Goal: Information Seeking & Learning: Learn about a topic

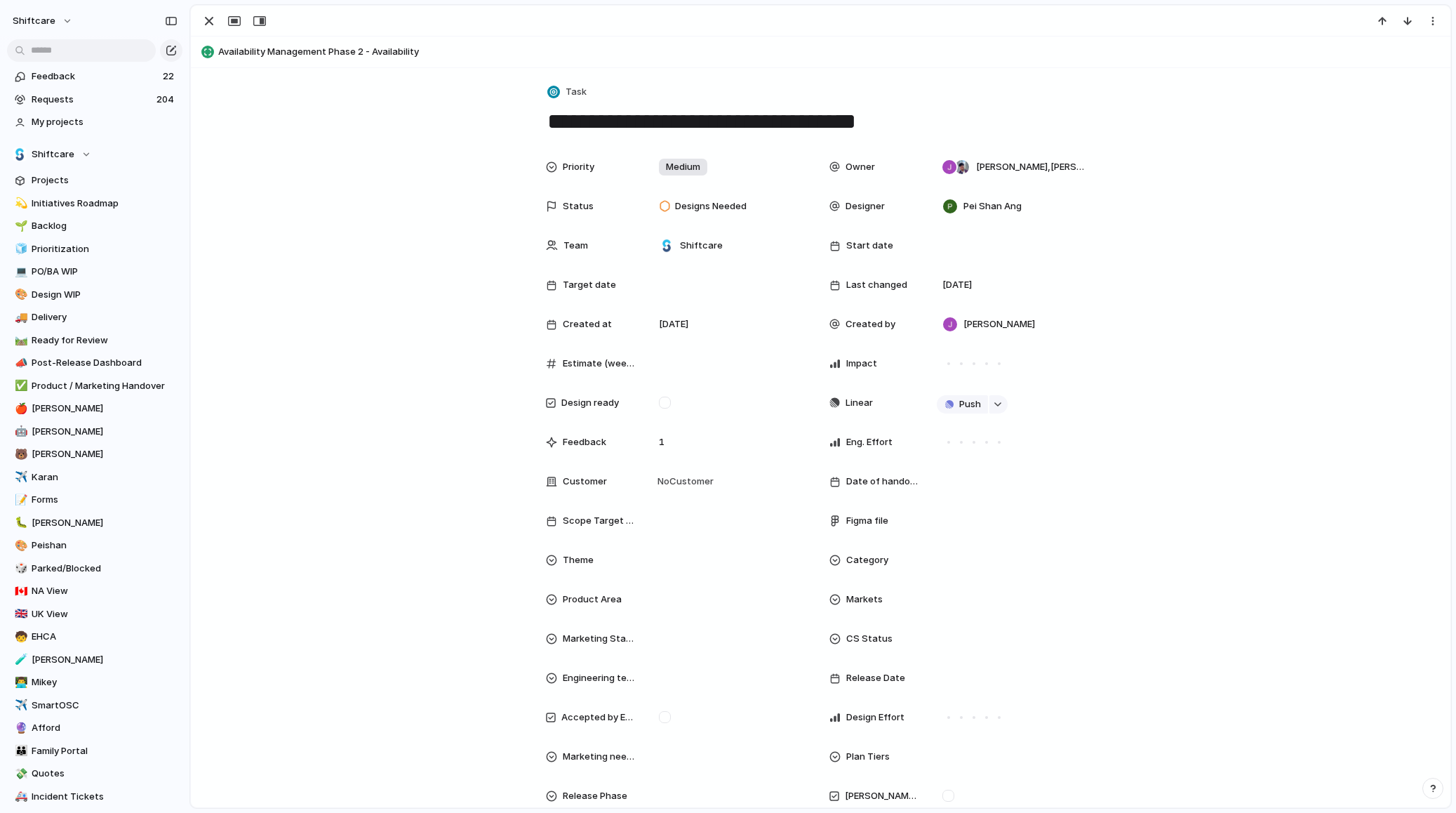
click at [1315, 17] on div at bounding box center [821, 22] width 1260 height 31
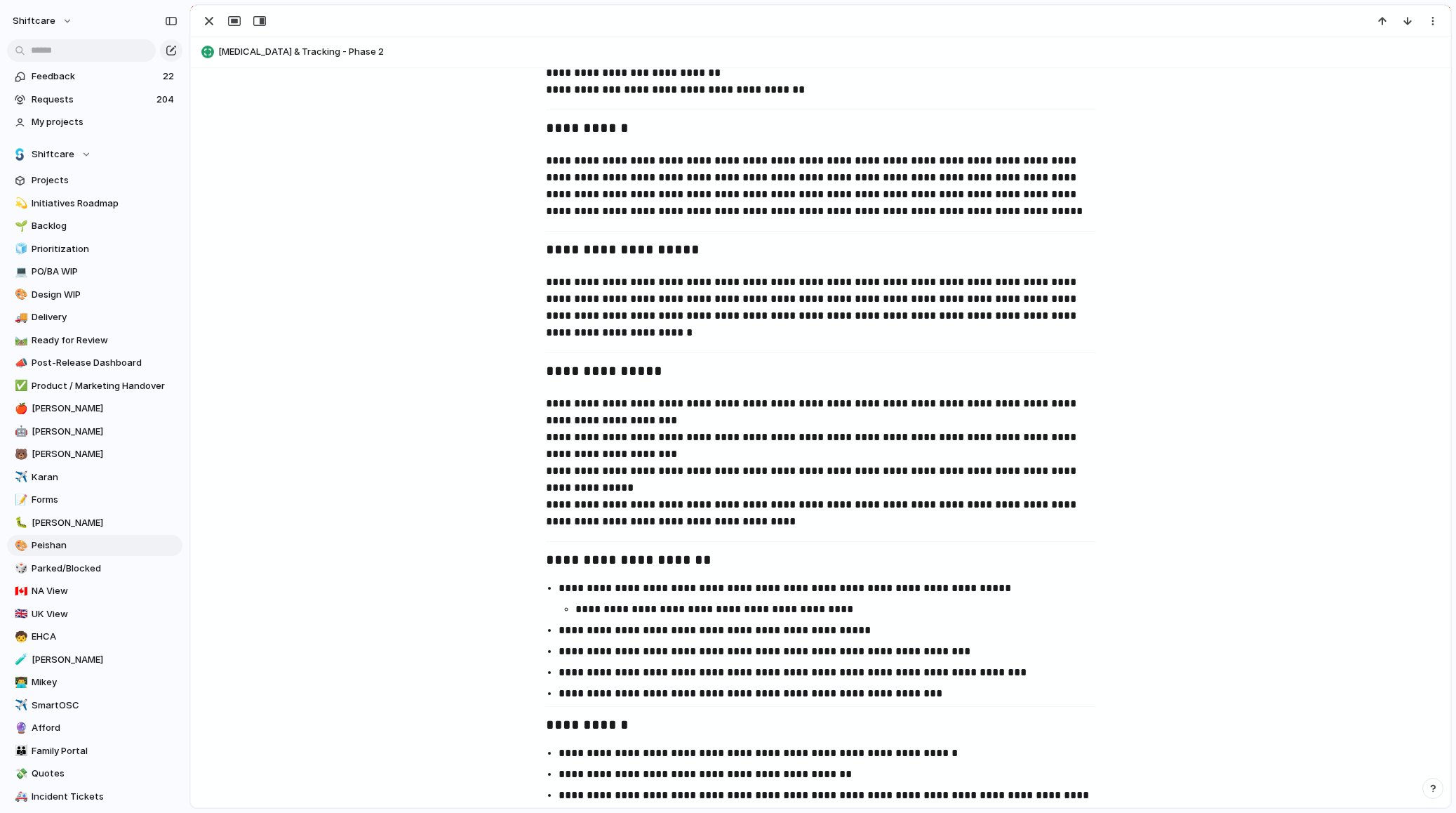
scroll to position [319, 0]
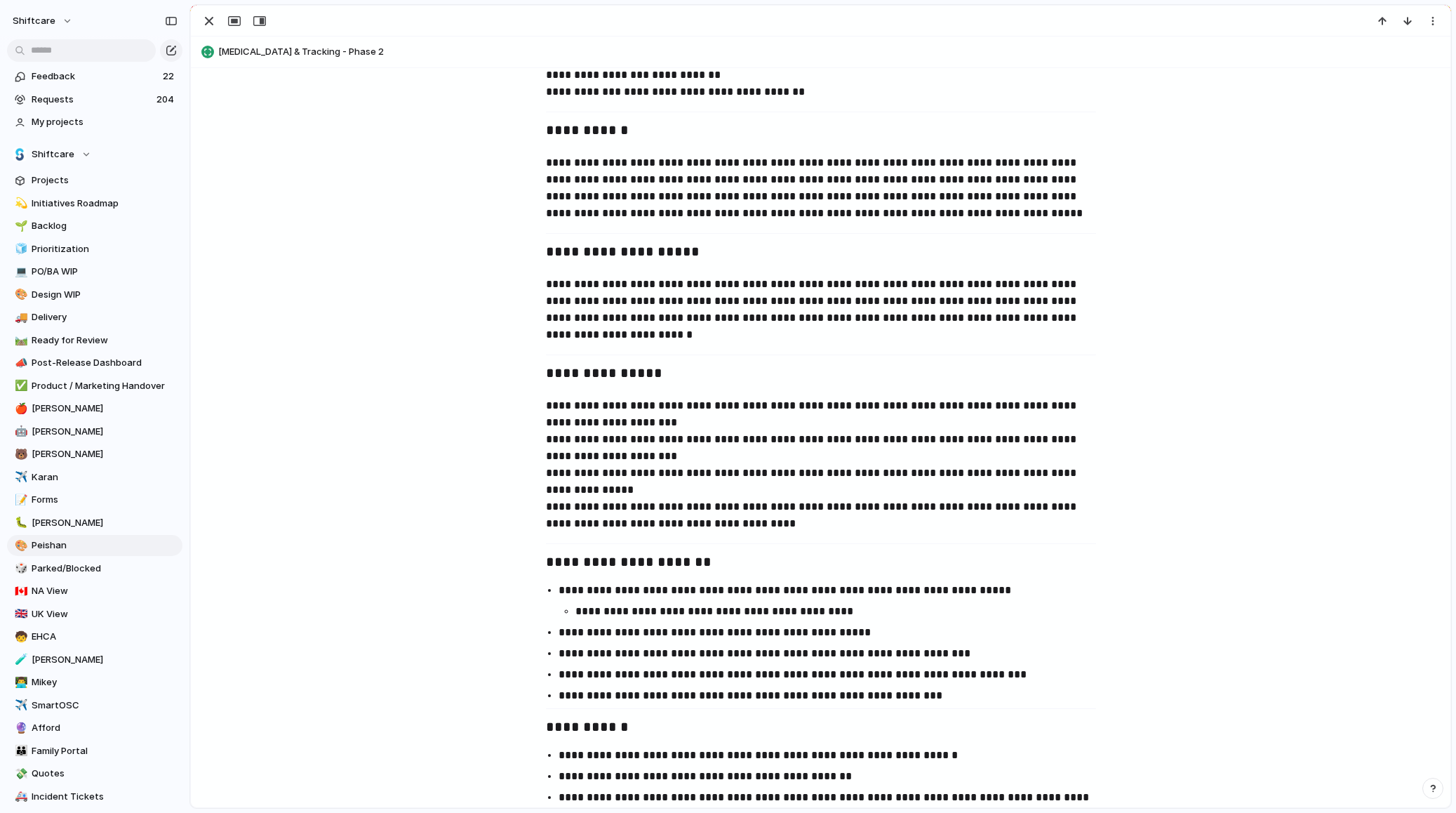
click at [264, 50] on span "[MEDICAL_DATA] & Tracking - Phase 2" at bounding box center [831, 52] width 1226 height 14
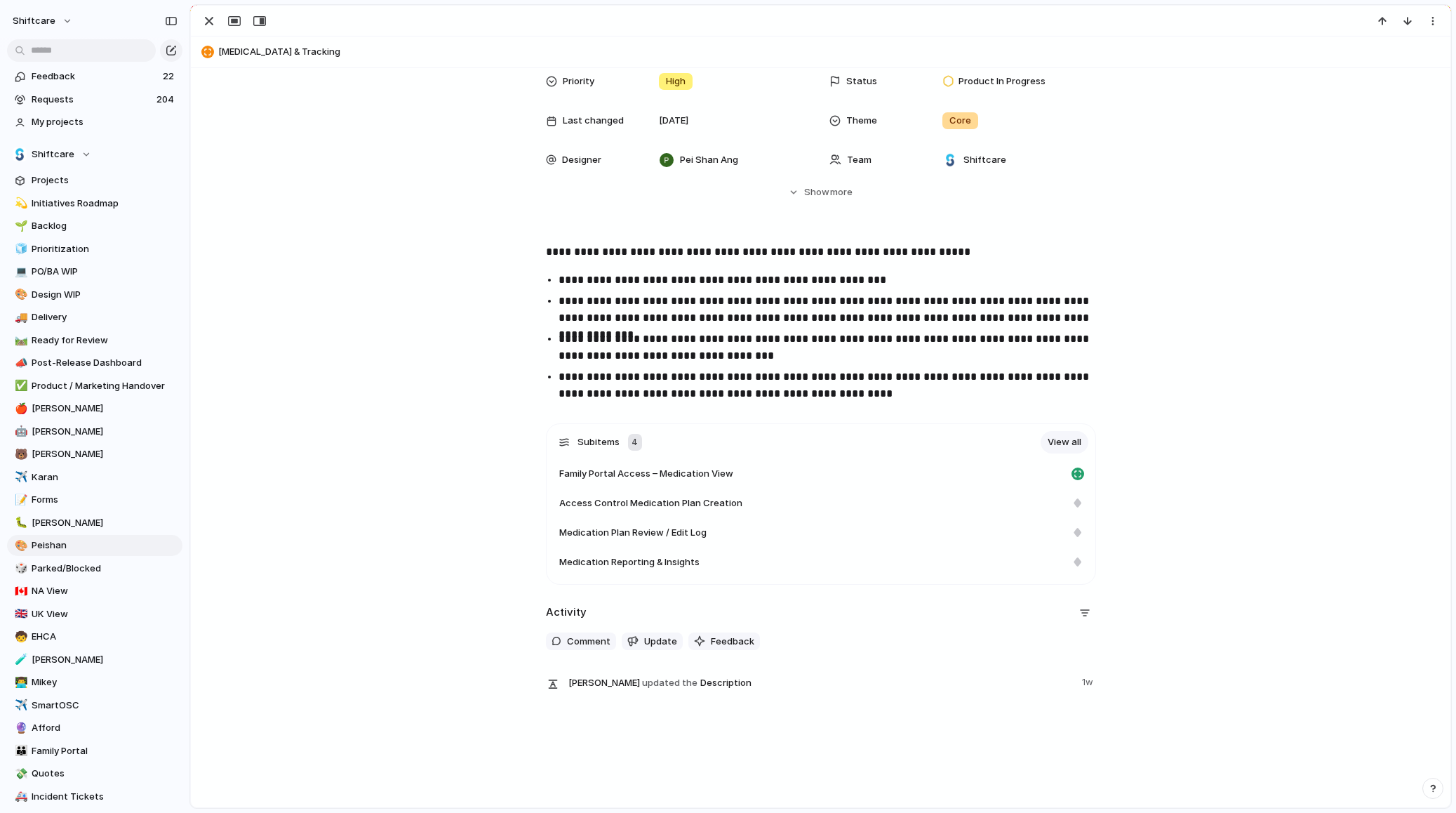
scroll to position [127, 0]
click at [668, 555] on span "Medication Reporting & Insights" at bounding box center [629, 562] width 140 height 14
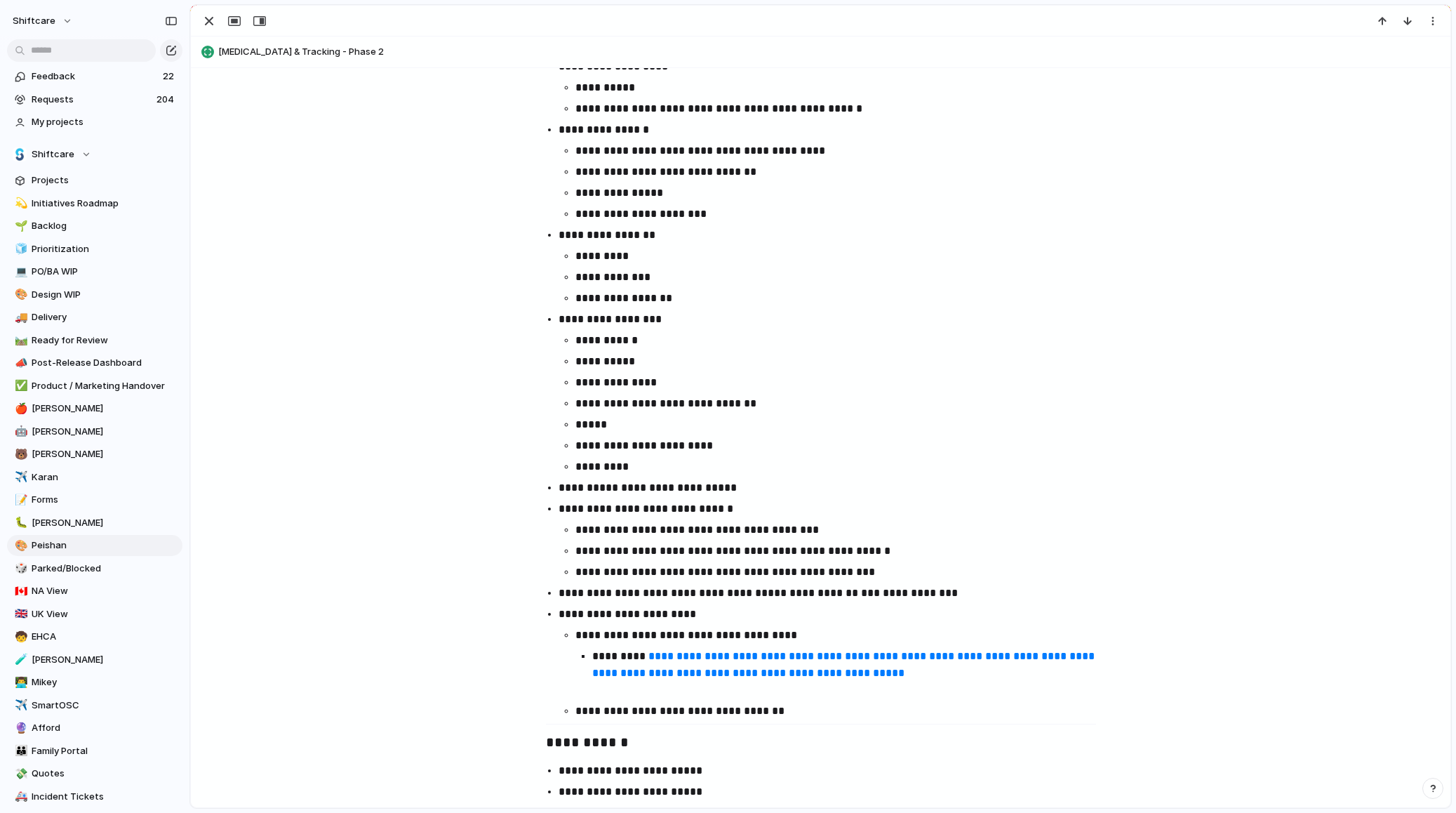
scroll to position [953, 0]
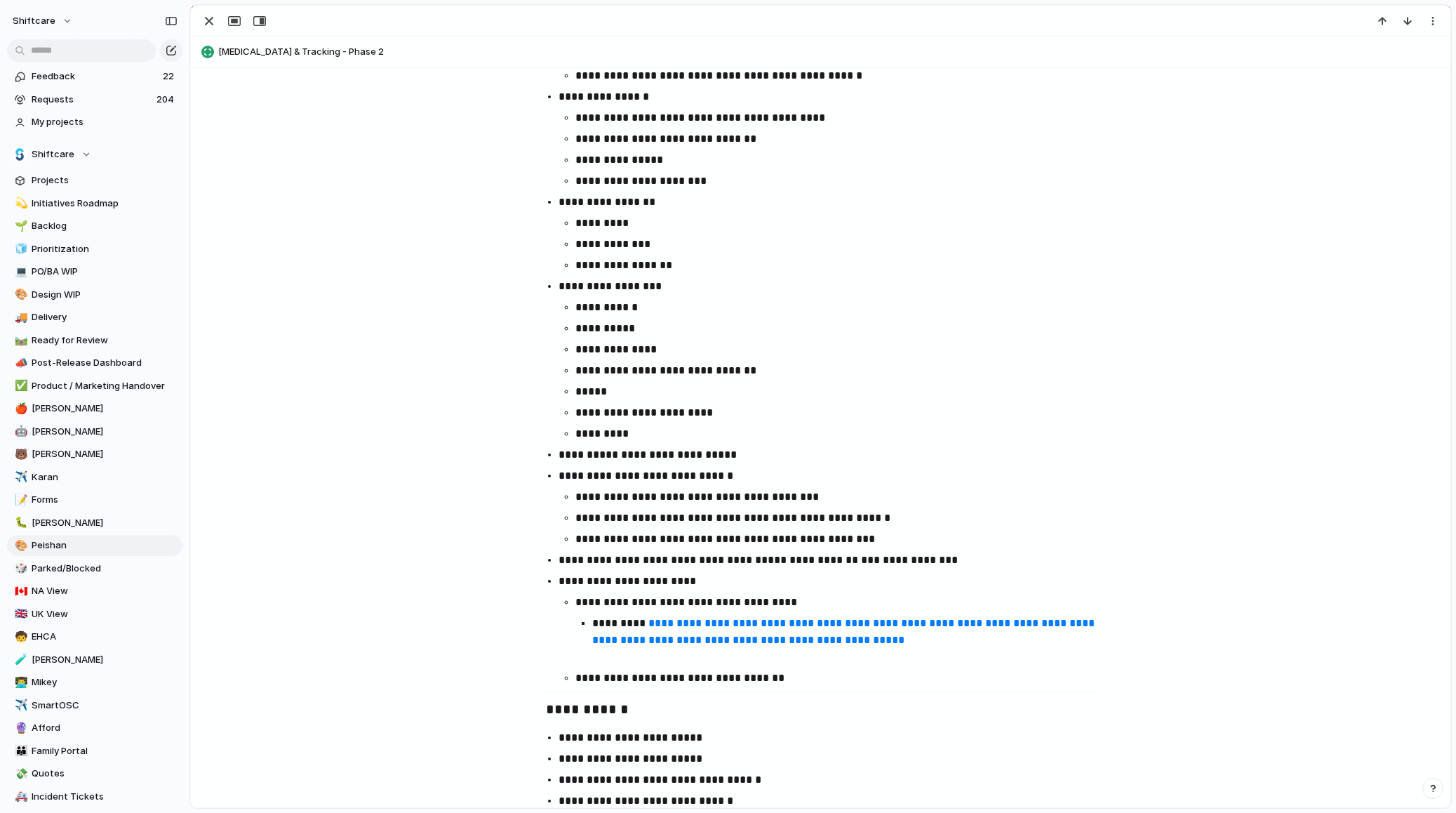
click at [771, 642] on link "**********" at bounding box center [845, 631] width 505 height 28
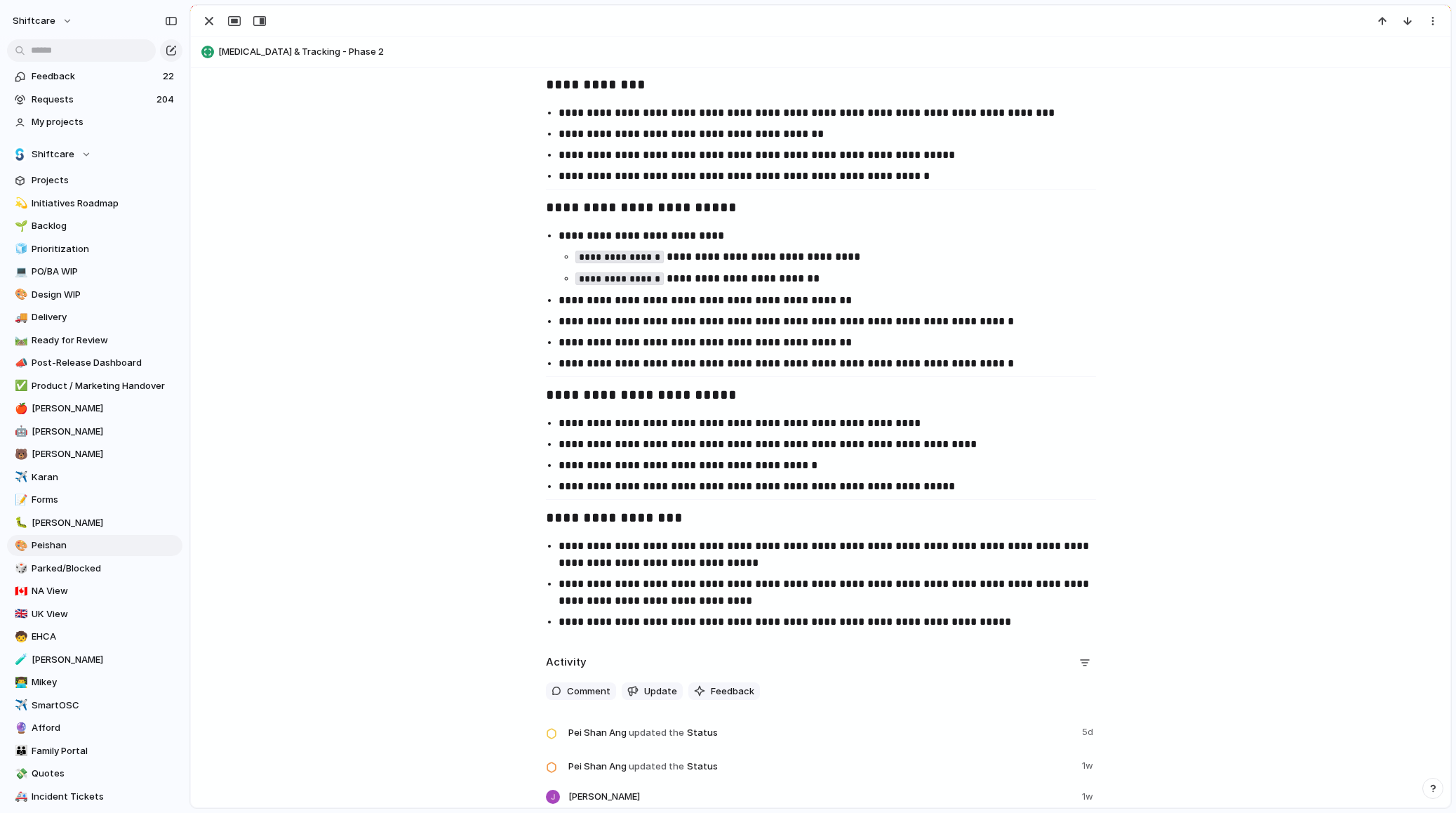
scroll to position [2110, 0]
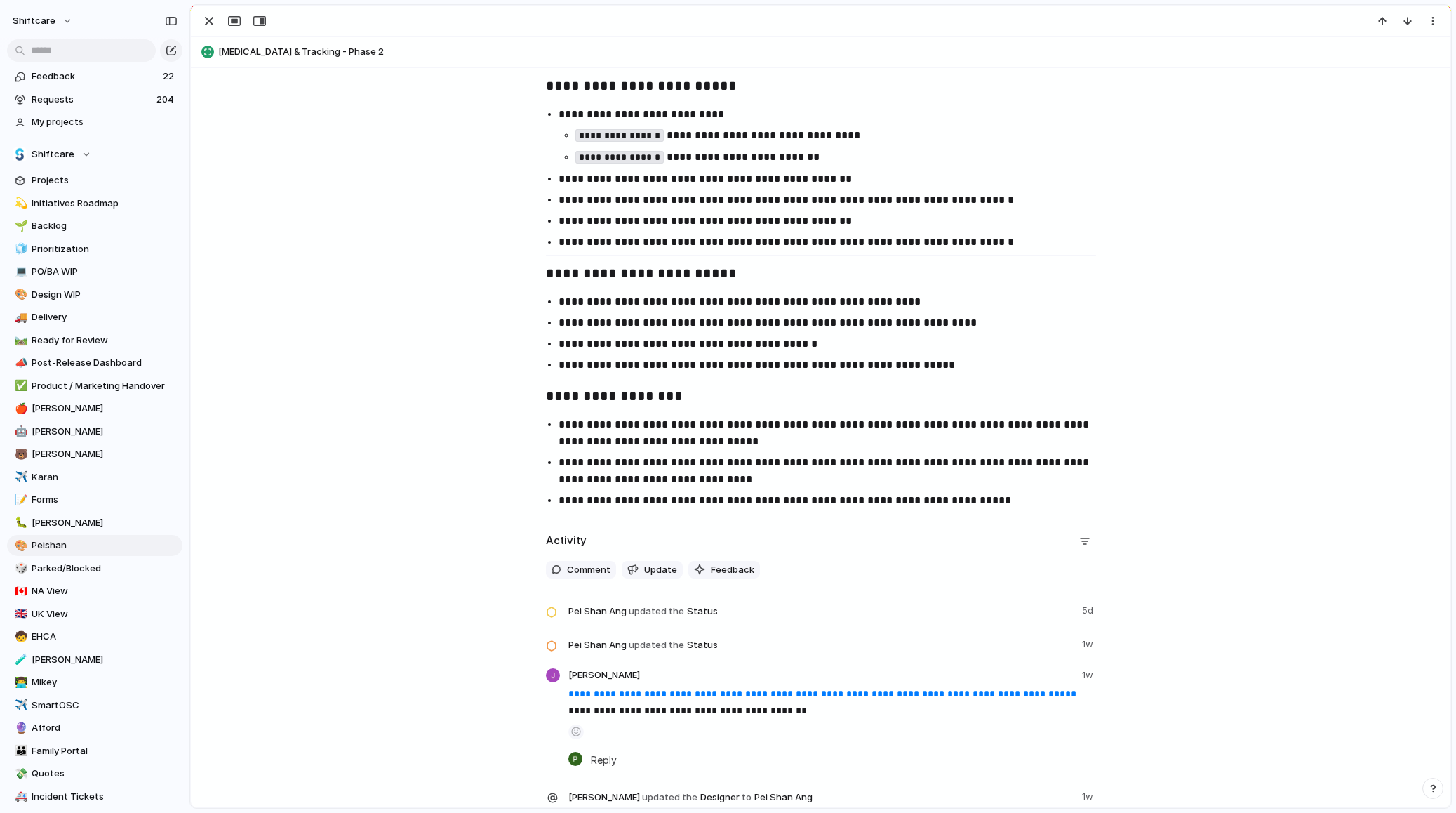
click at [763, 690] on link "**********" at bounding box center [822, 692] width 508 height 9
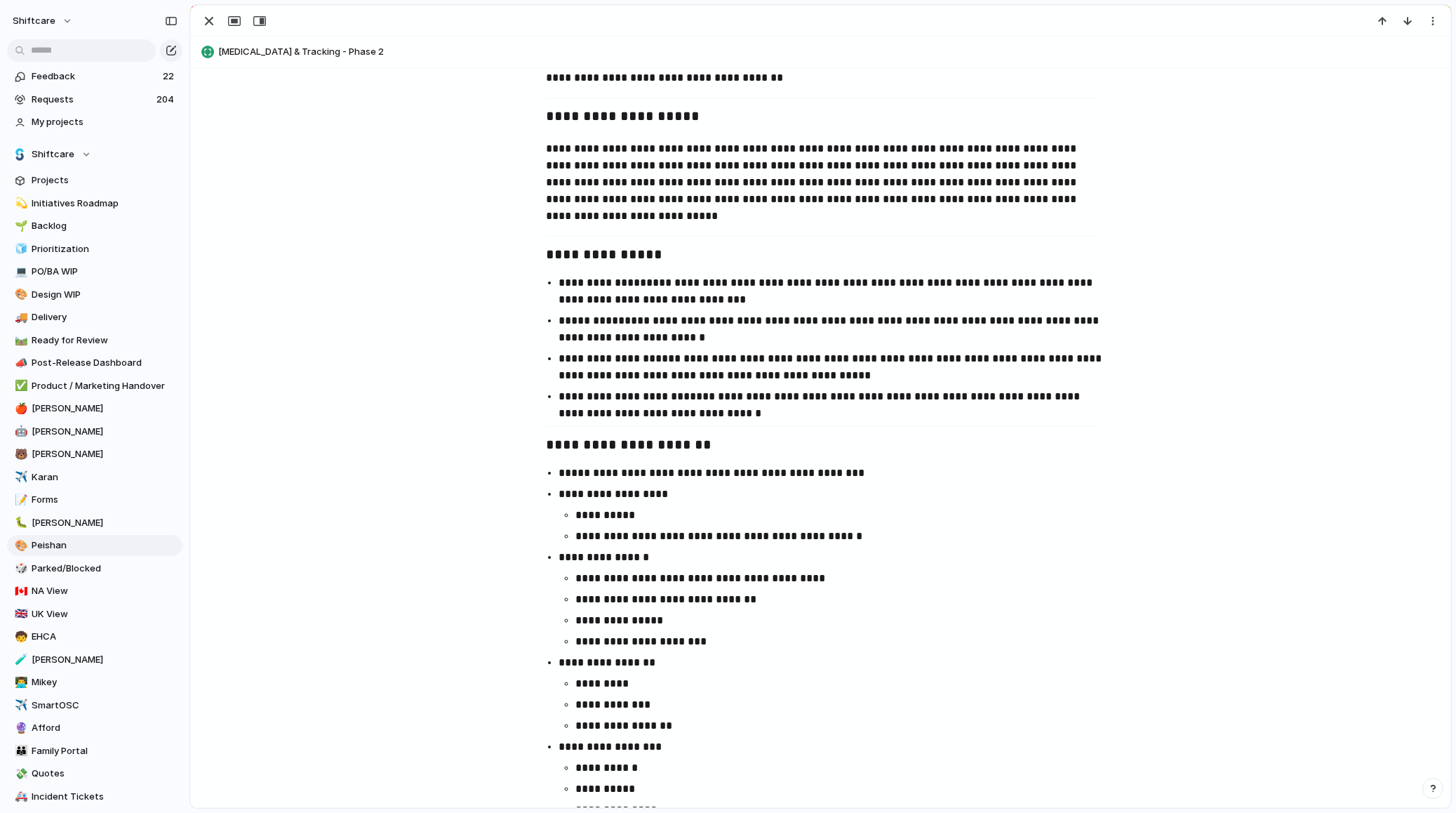
scroll to position [0, 0]
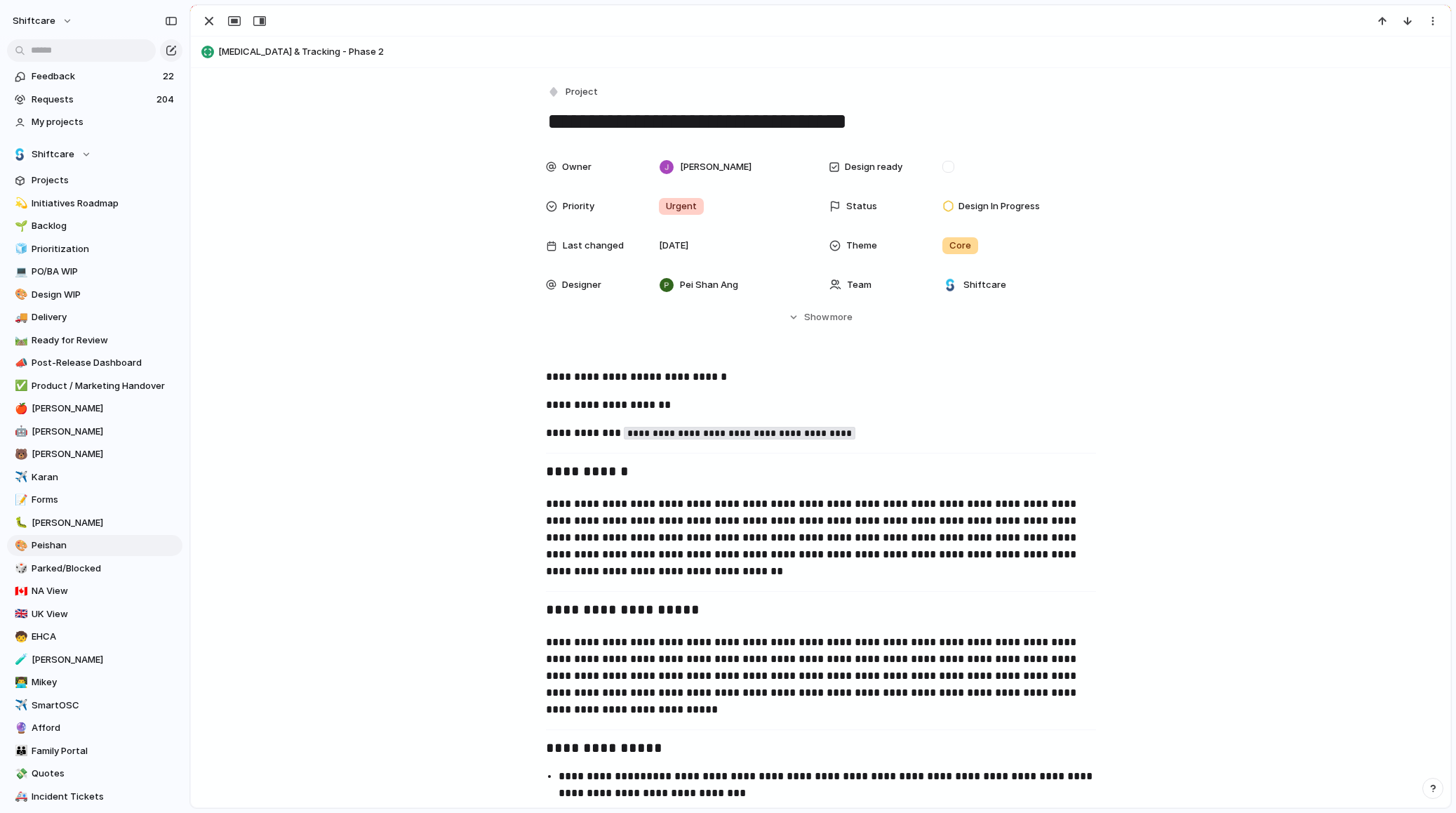
click at [271, 51] on span "[MEDICAL_DATA] & Tracking - Phase 2" at bounding box center [831, 52] width 1226 height 14
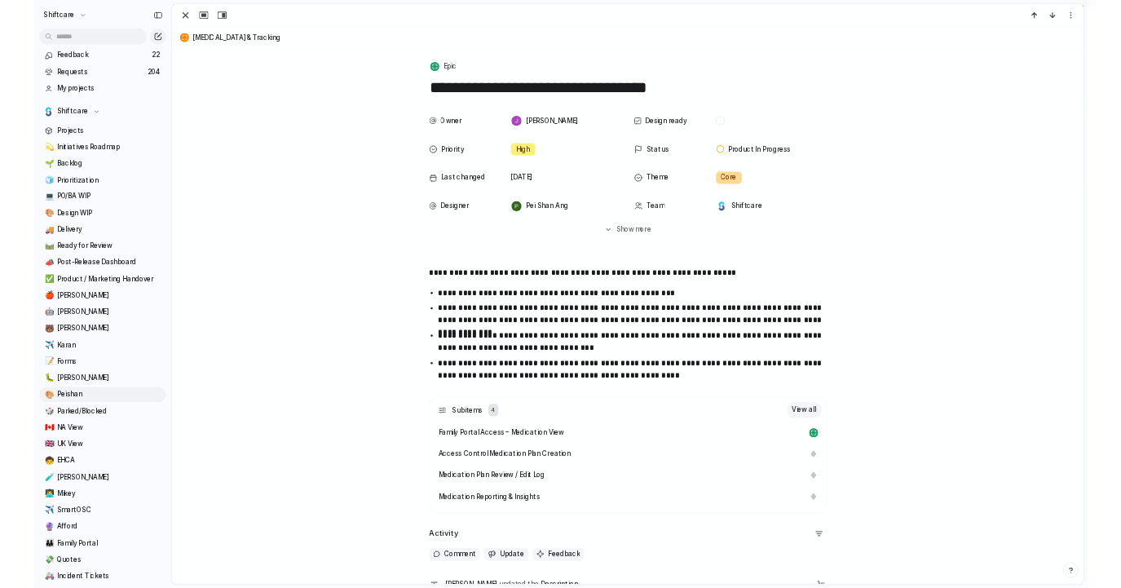
scroll to position [147, 0]
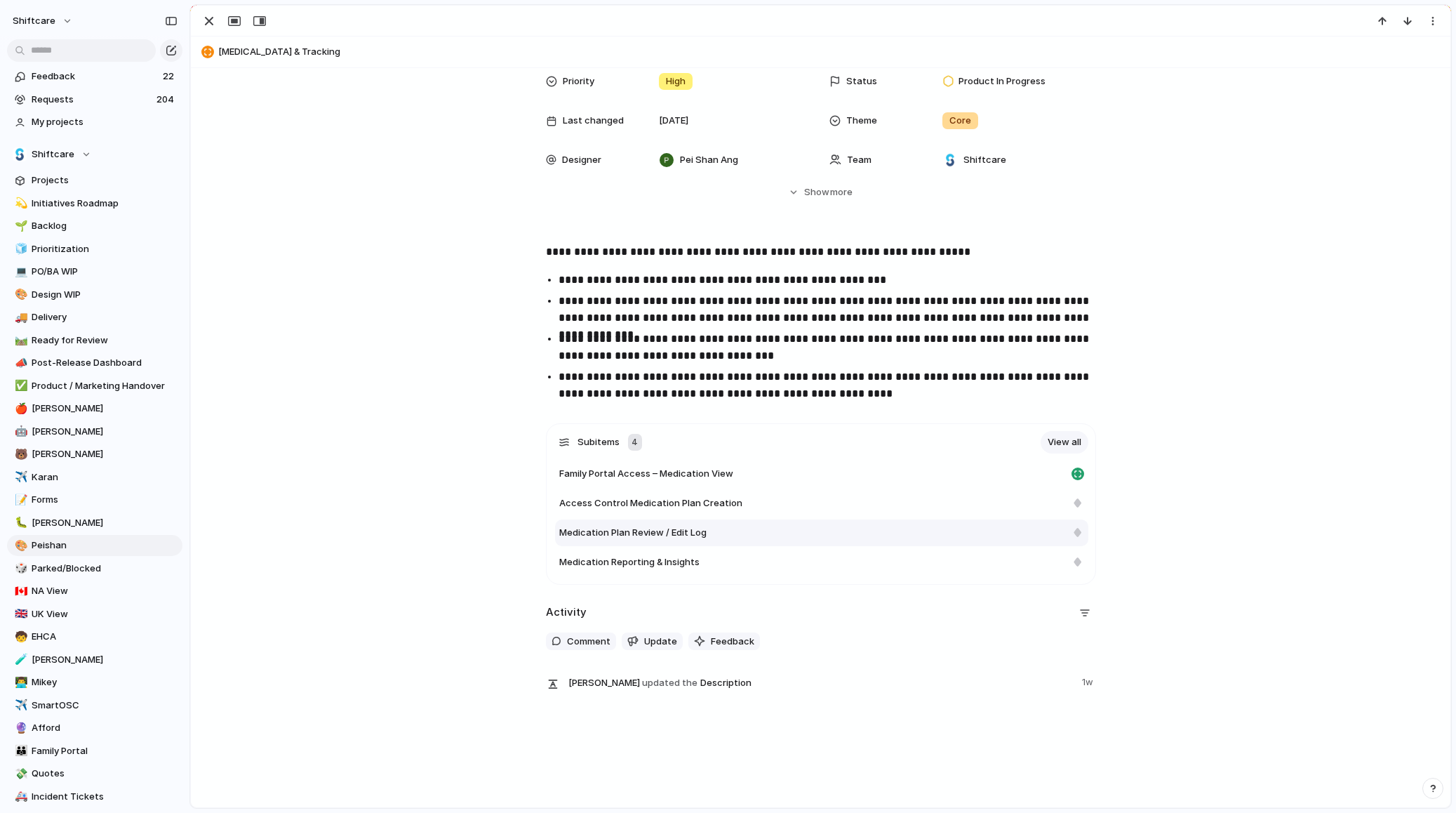
click at [685, 530] on span "Medication Plan Review / Edit Log" at bounding box center [632, 532] width 147 height 14
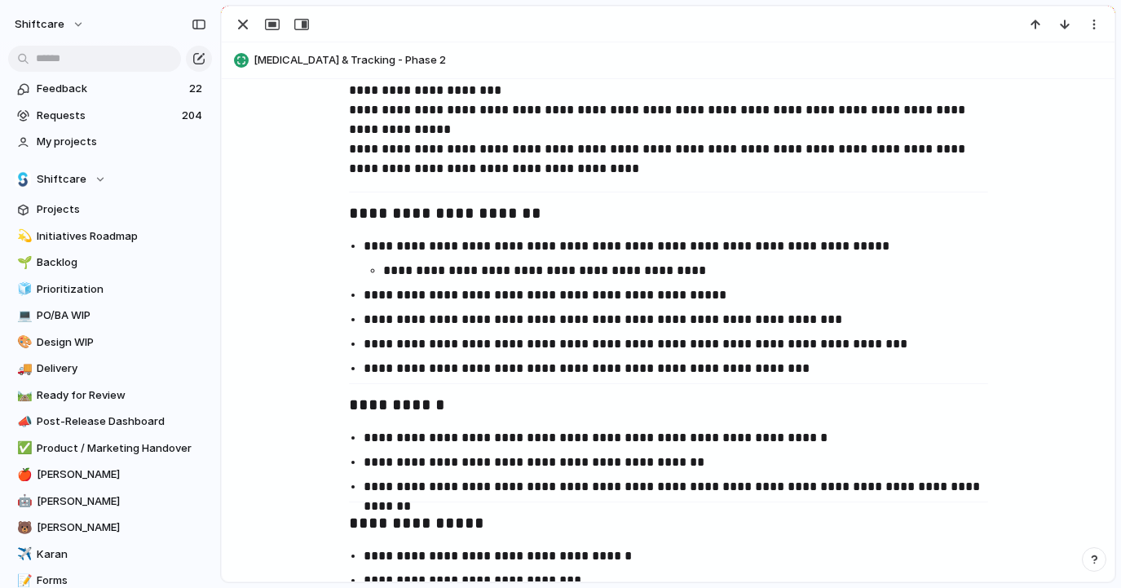
scroll to position [810, 0]
